Goal: Task Accomplishment & Management: Manage account settings

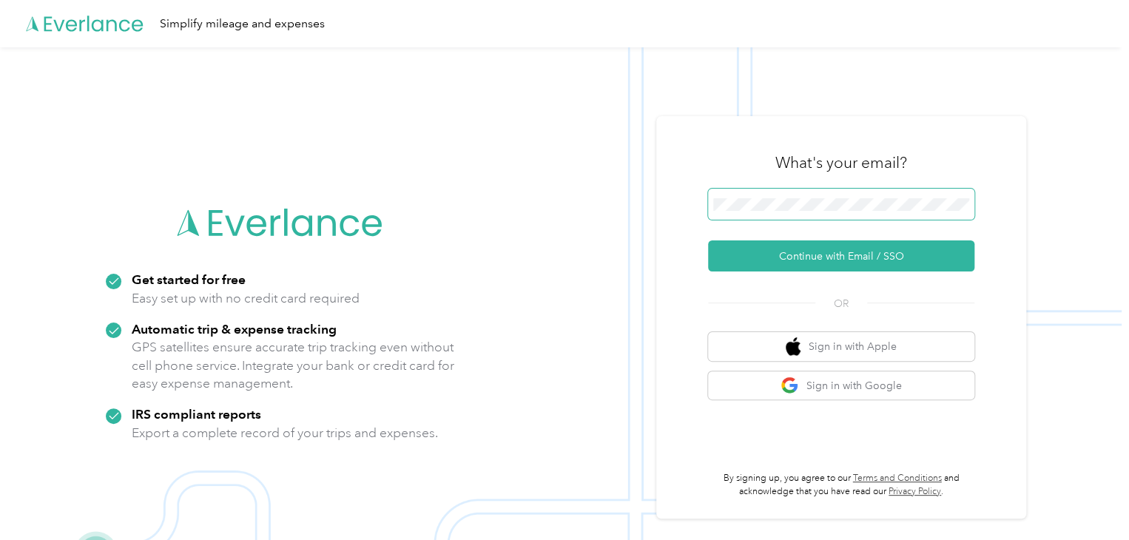
click at [785, 217] on span at bounding box center [841, 204] width 266 height 31
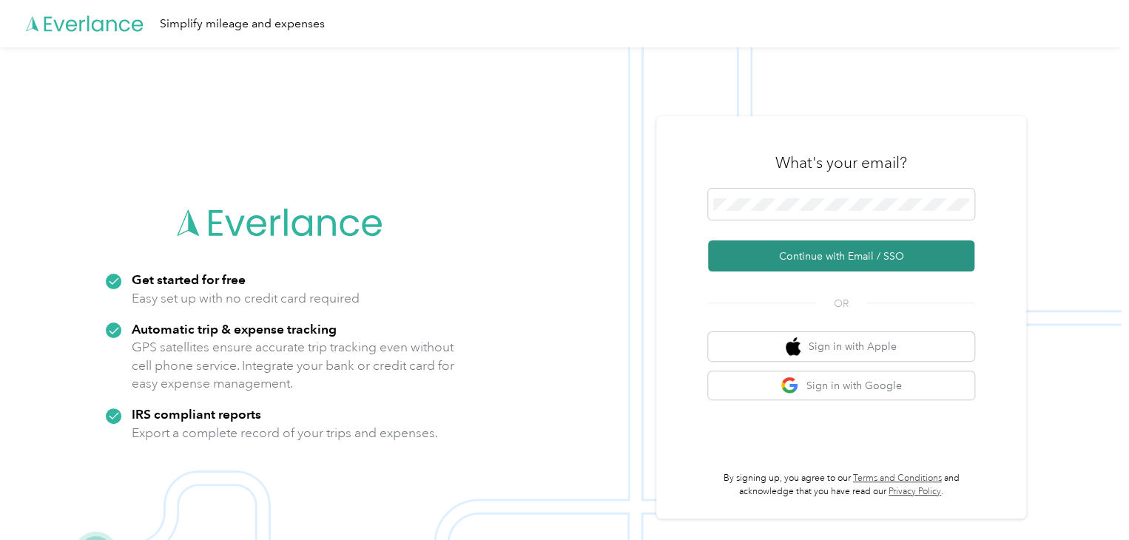
click at [825, 265] on button "Continue with Email / SSO" at bounding box center [841, 255] width 266 height 31
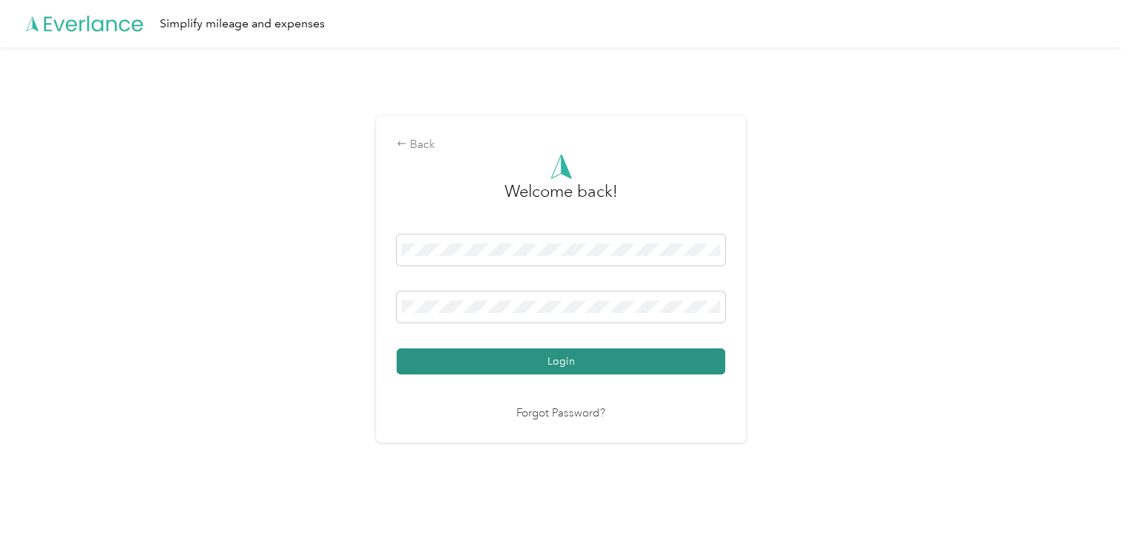
click at [600, 354] on button "Login" at bounding box center [560, 361] width 328 height 26
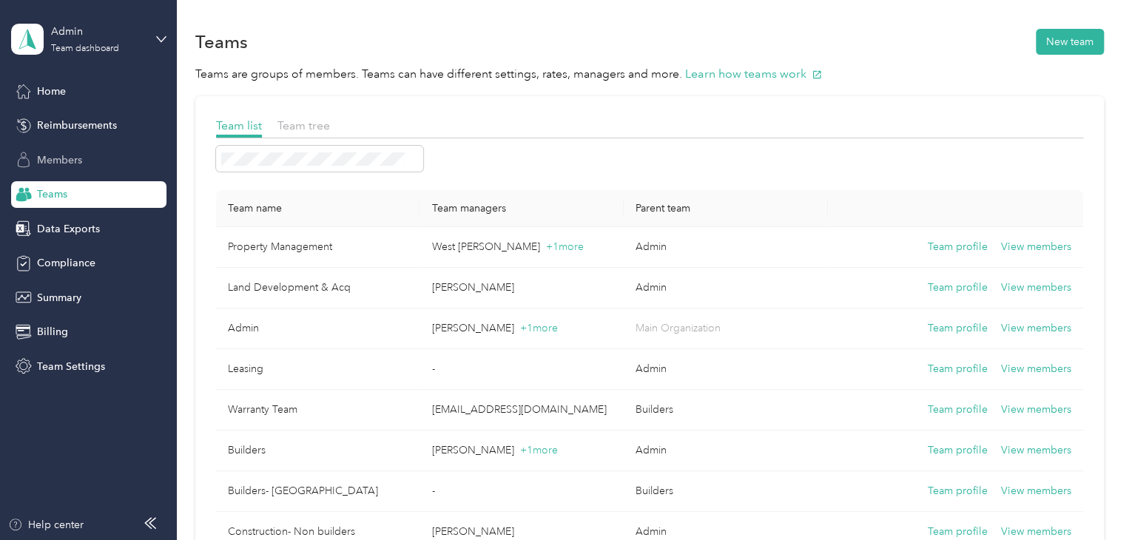
click at [68, 166] on span "Members" at bounding box center [59, 160] width 45 height 16
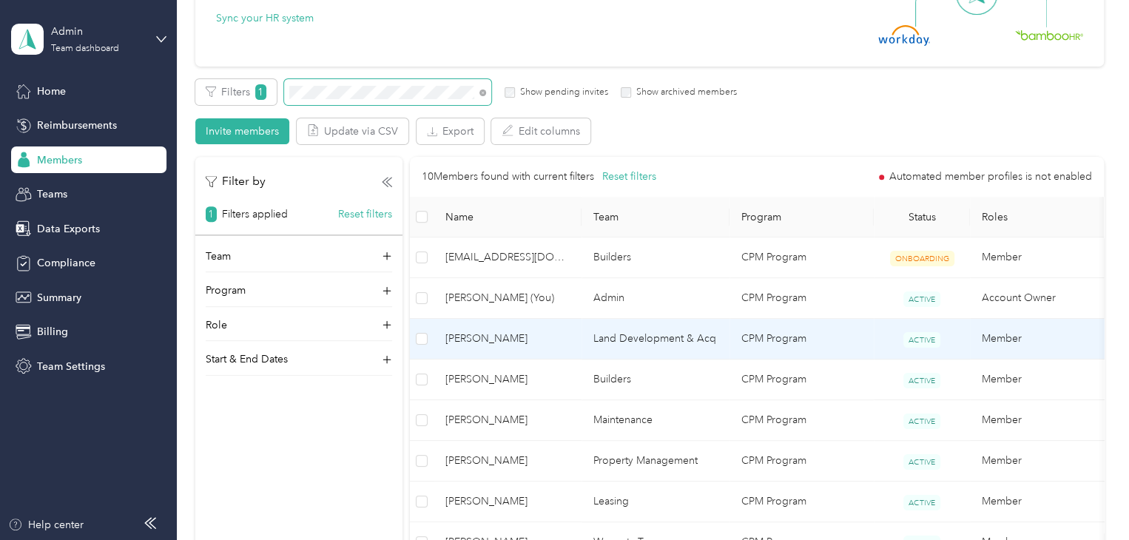
scroll to position [195, 0]
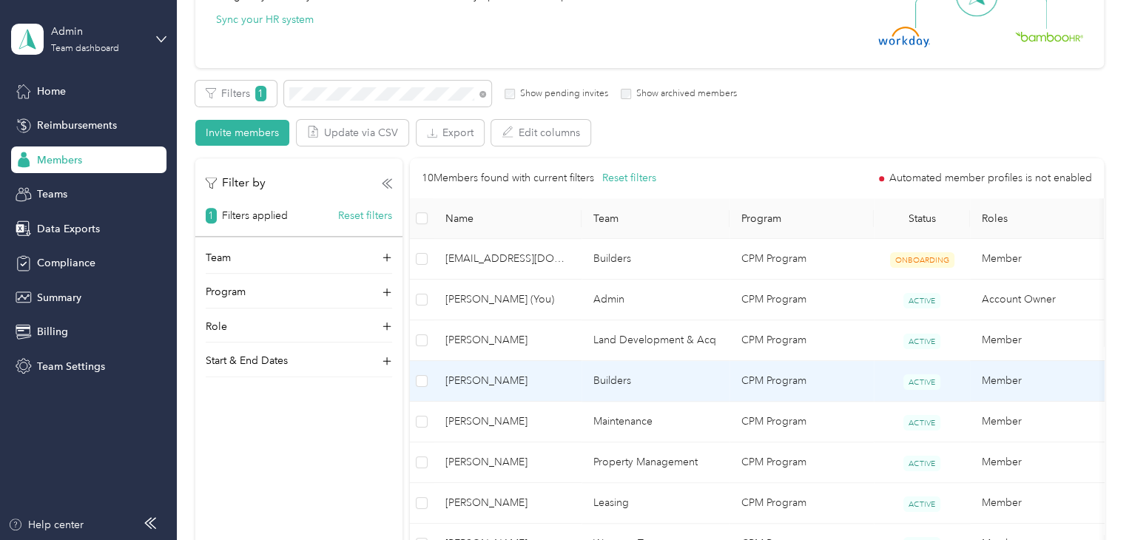
click at [648, 382] on td "Builders" at bounding box center [655, 381] width 148 height 41
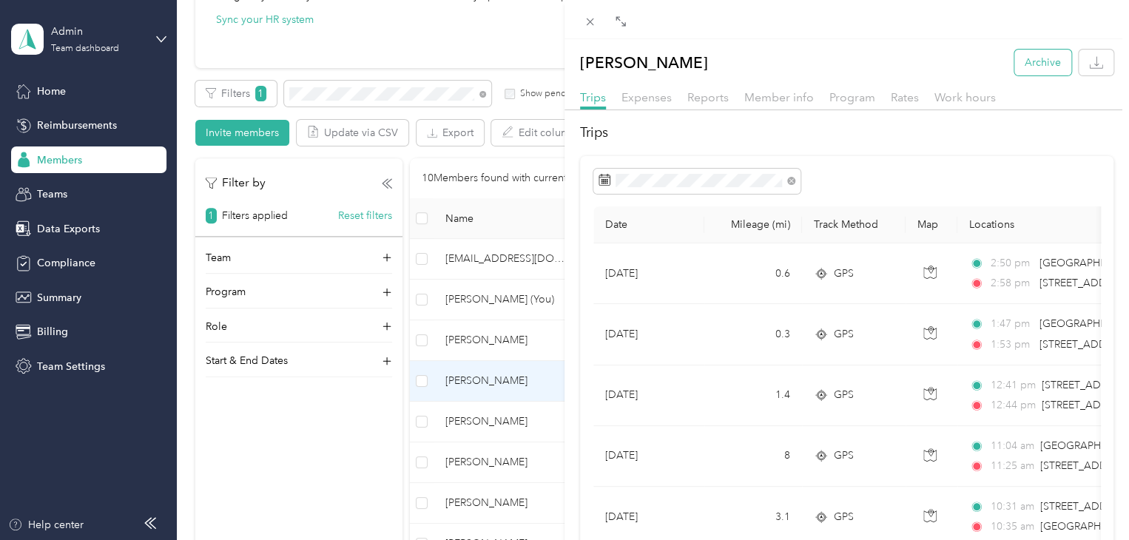
click at [1023, 57] on button "Archive" at bounding box center [1042, 63] width 57 height 26
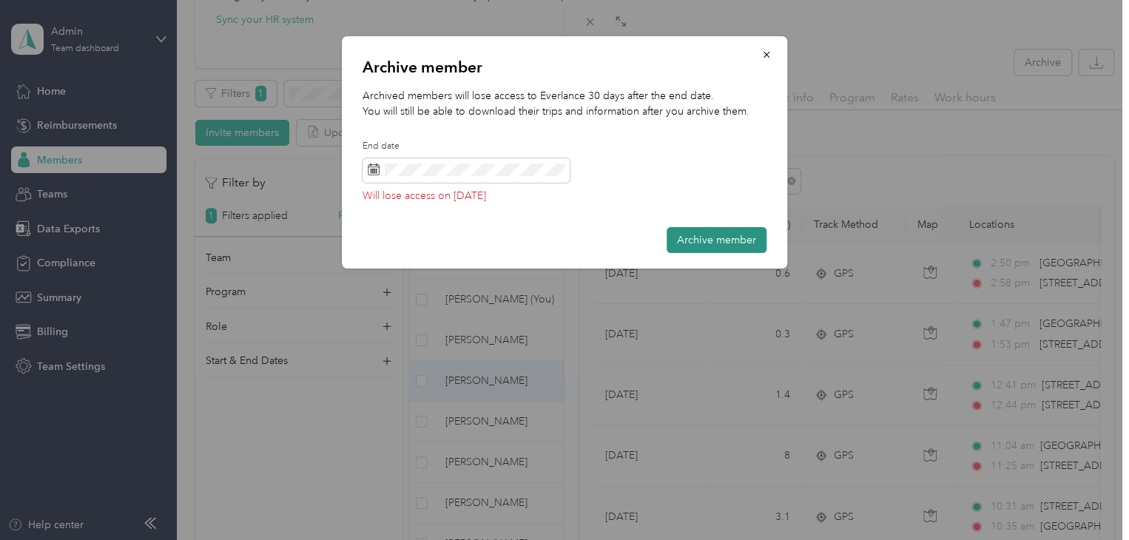
click at [734, 242] on button "Archive member" at bounding box center [716, 240] width 100 height 26
